Goal: Find specific page/section: Find specific page/section

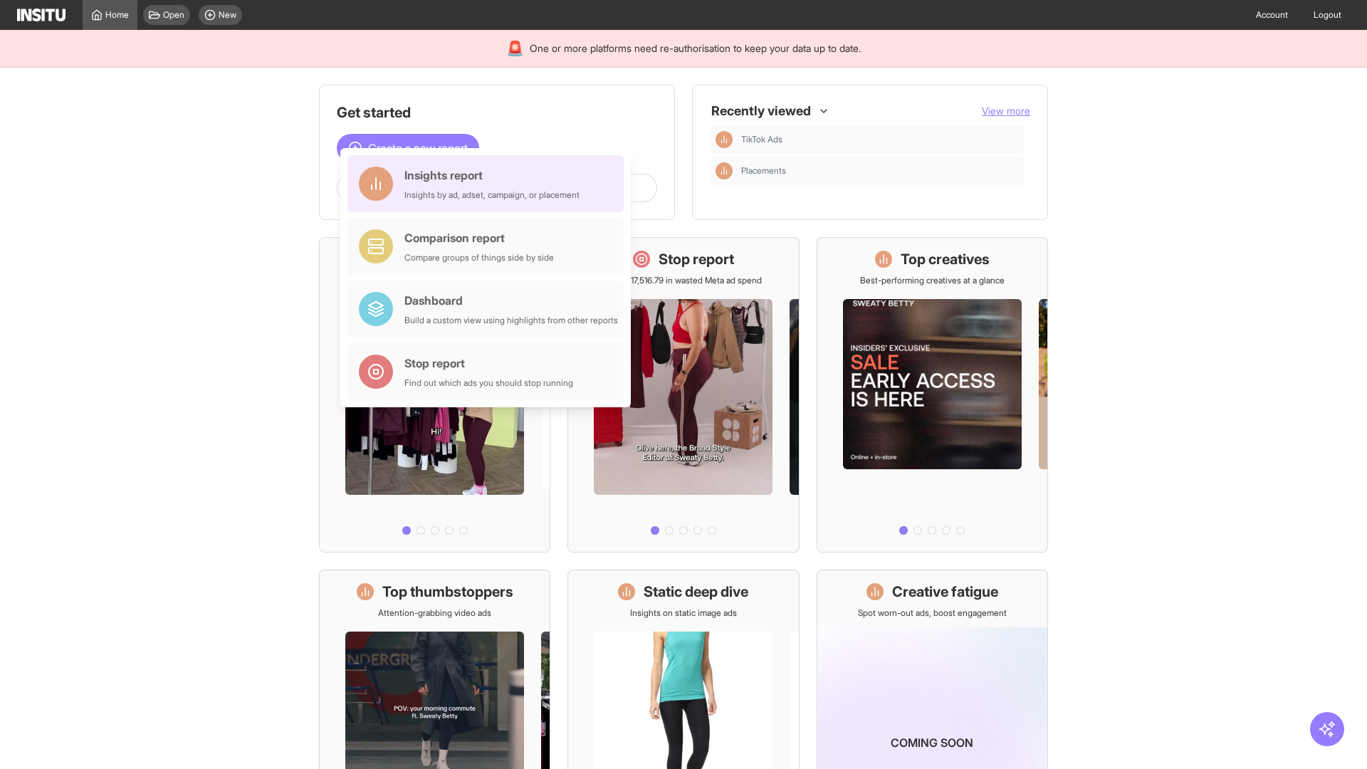
click at [489, 184] on div "Insights report Insights by ad, adset, campaign, or placement" at bounding box center [491, 184] width 175 height 34
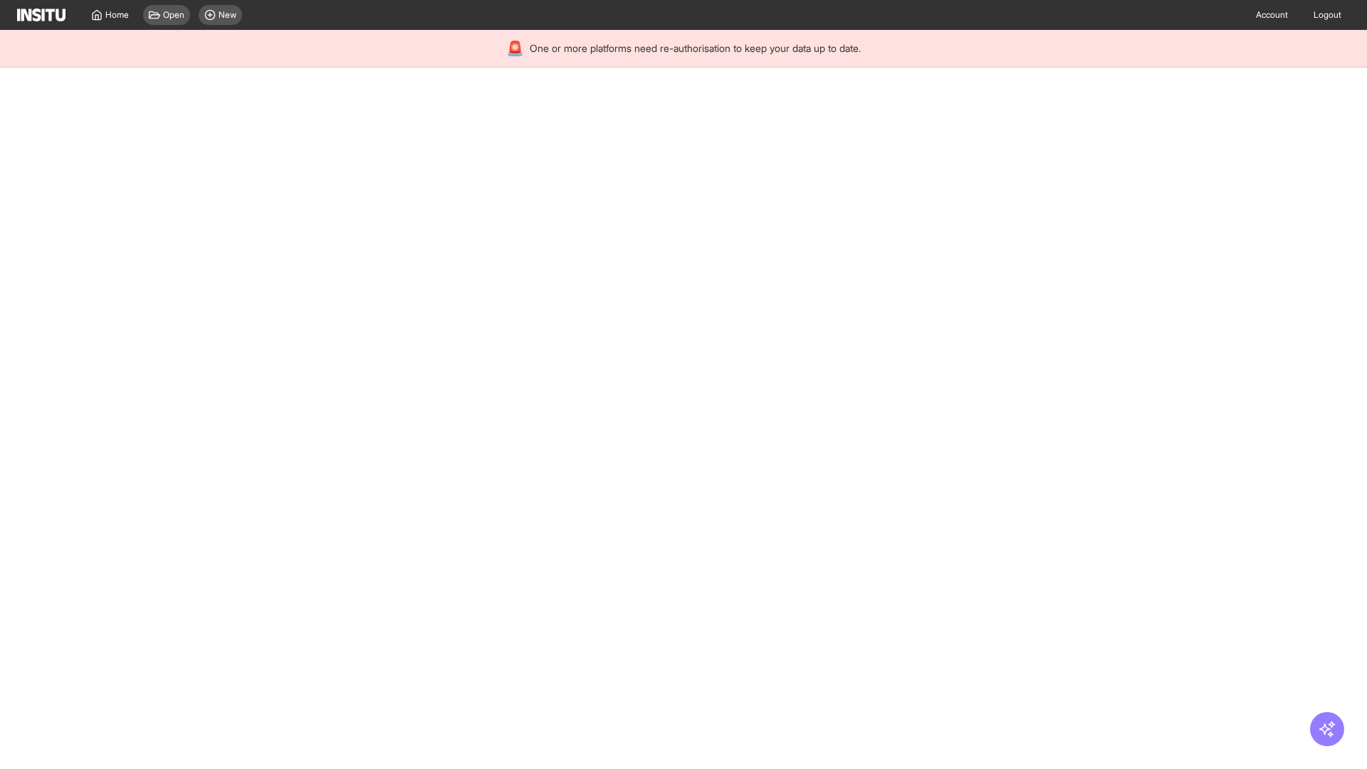
select select "**"
